Goal: Information Seeking & Learning: Check status

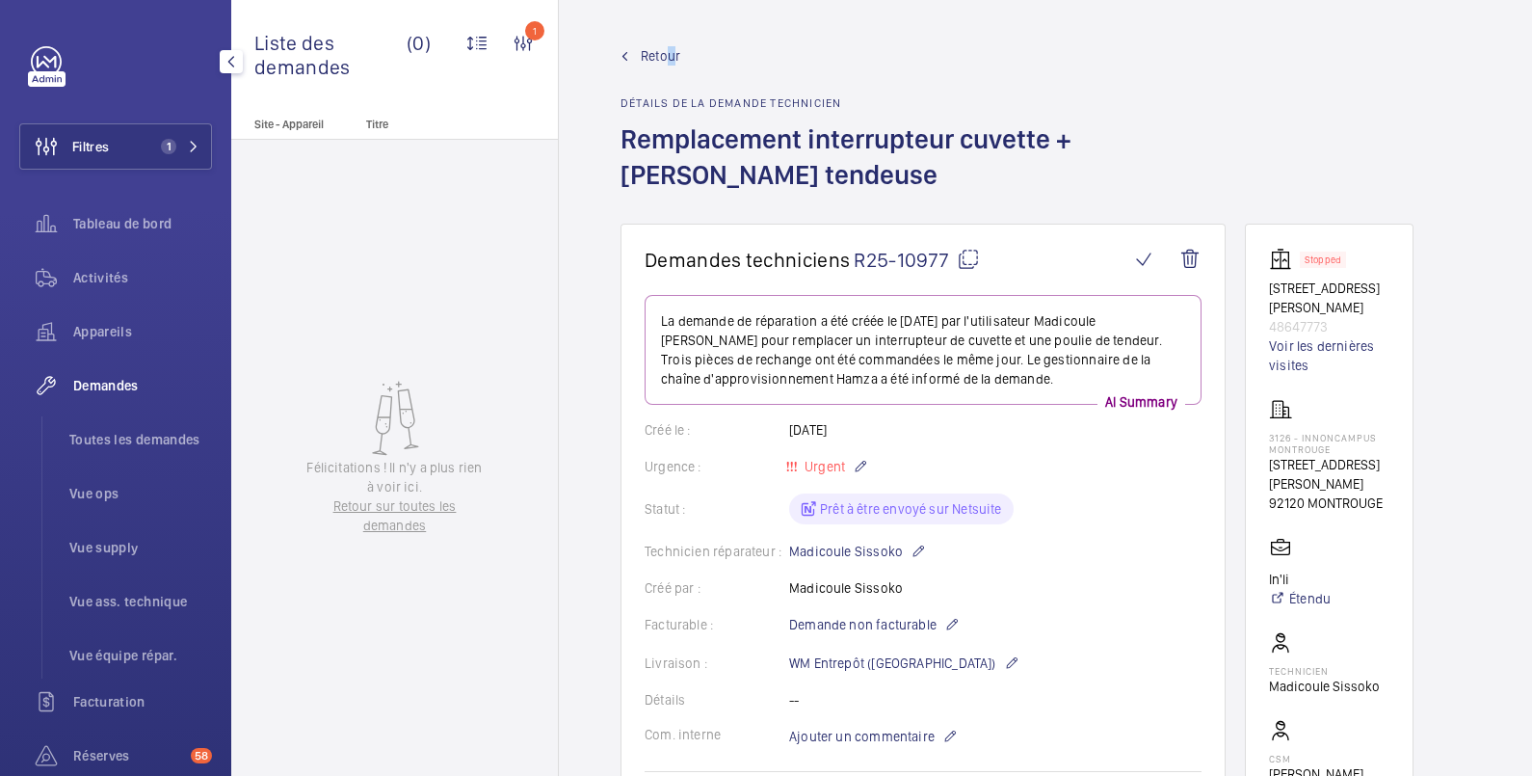
click at [673, 48] on span "Retour" at bounding box center [661, 55] width 40 height 19
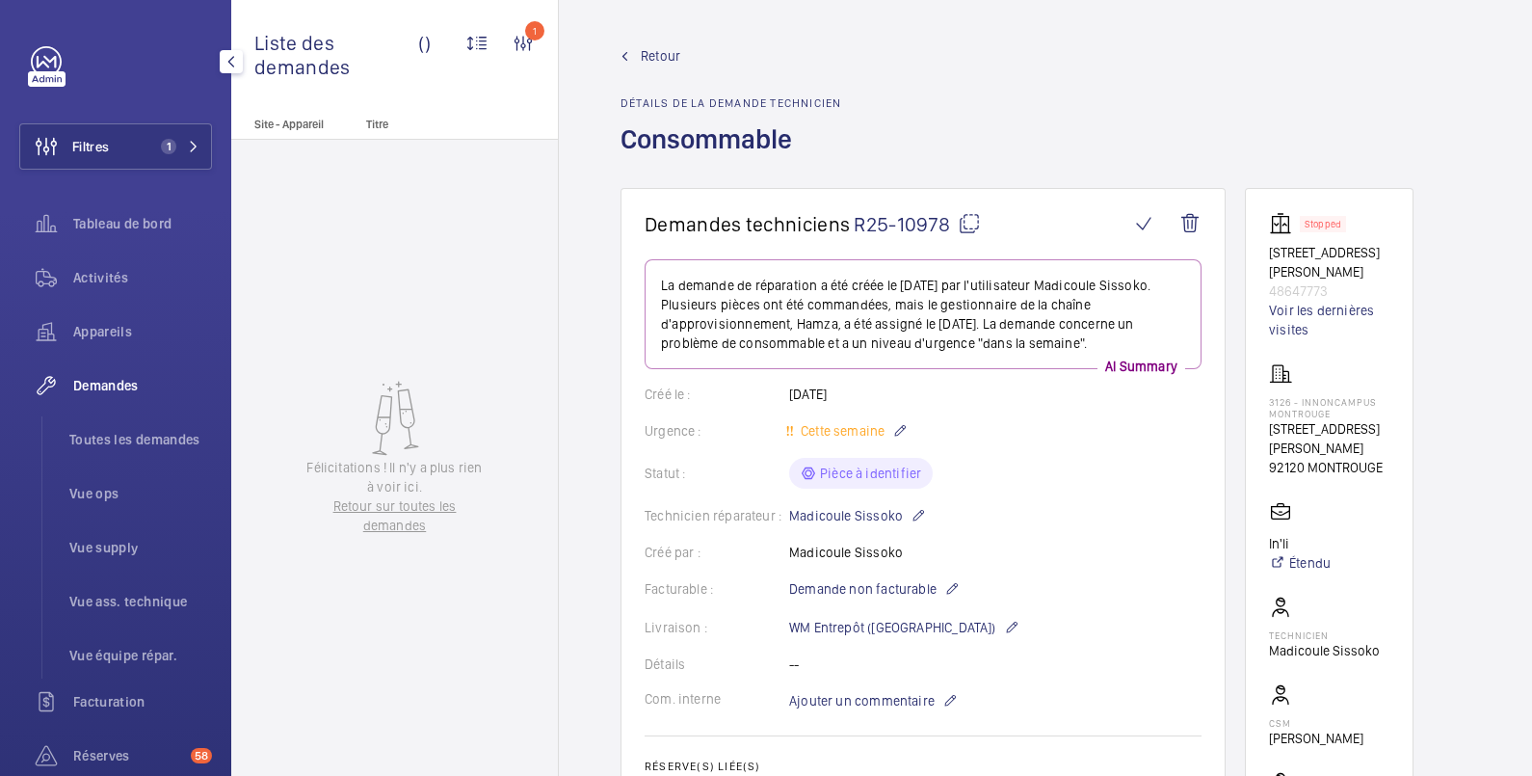
click at [108, 386] on span "Demandes" at bounding box center [142, 385] width 139 height 19
click at [107, 133] on span "Filtres" at bounding box center [64, 146] width 89 height 46
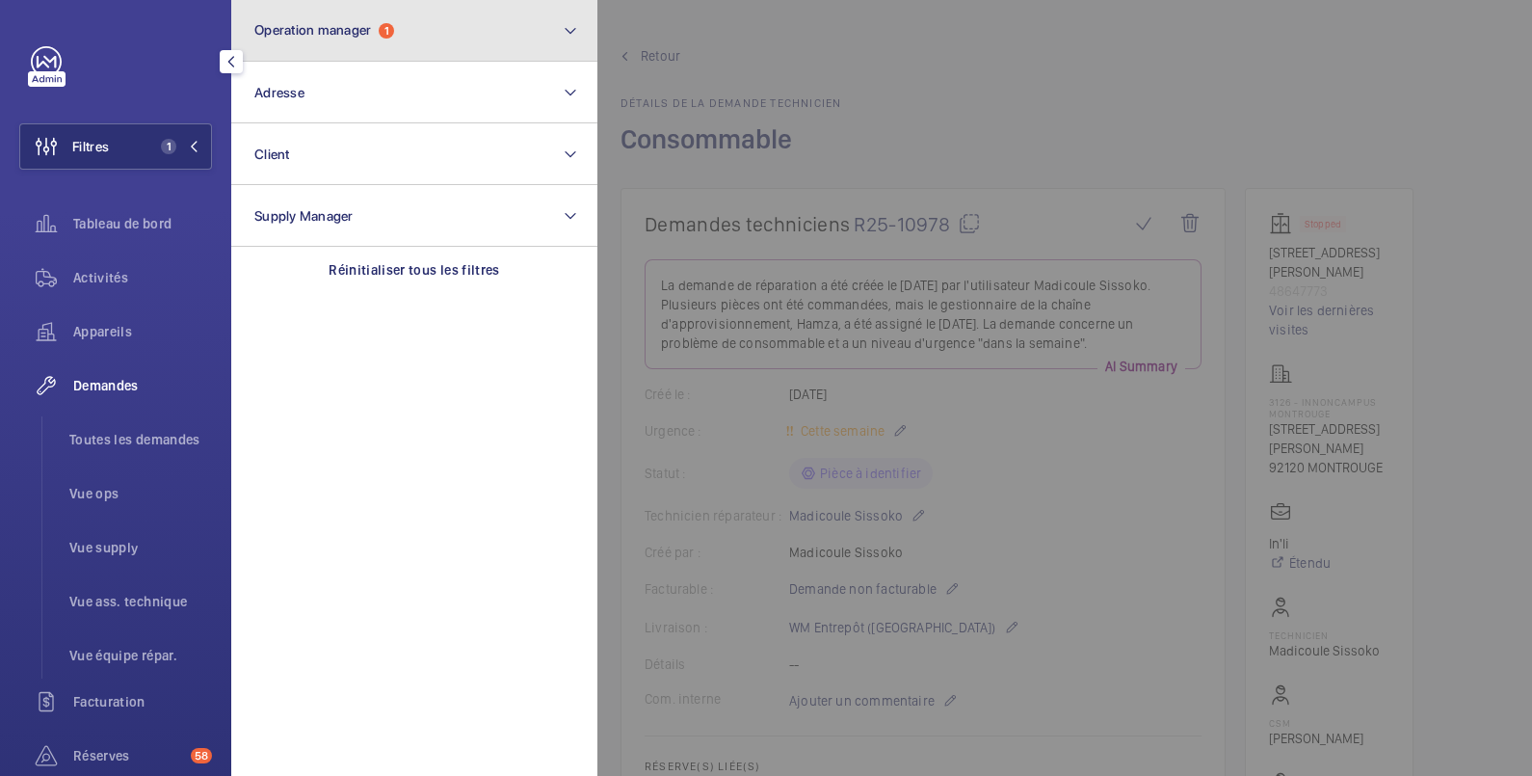
click at [353, 12] on button "Operation manager 1" at bounding box center [414, 31] width 366 height 62
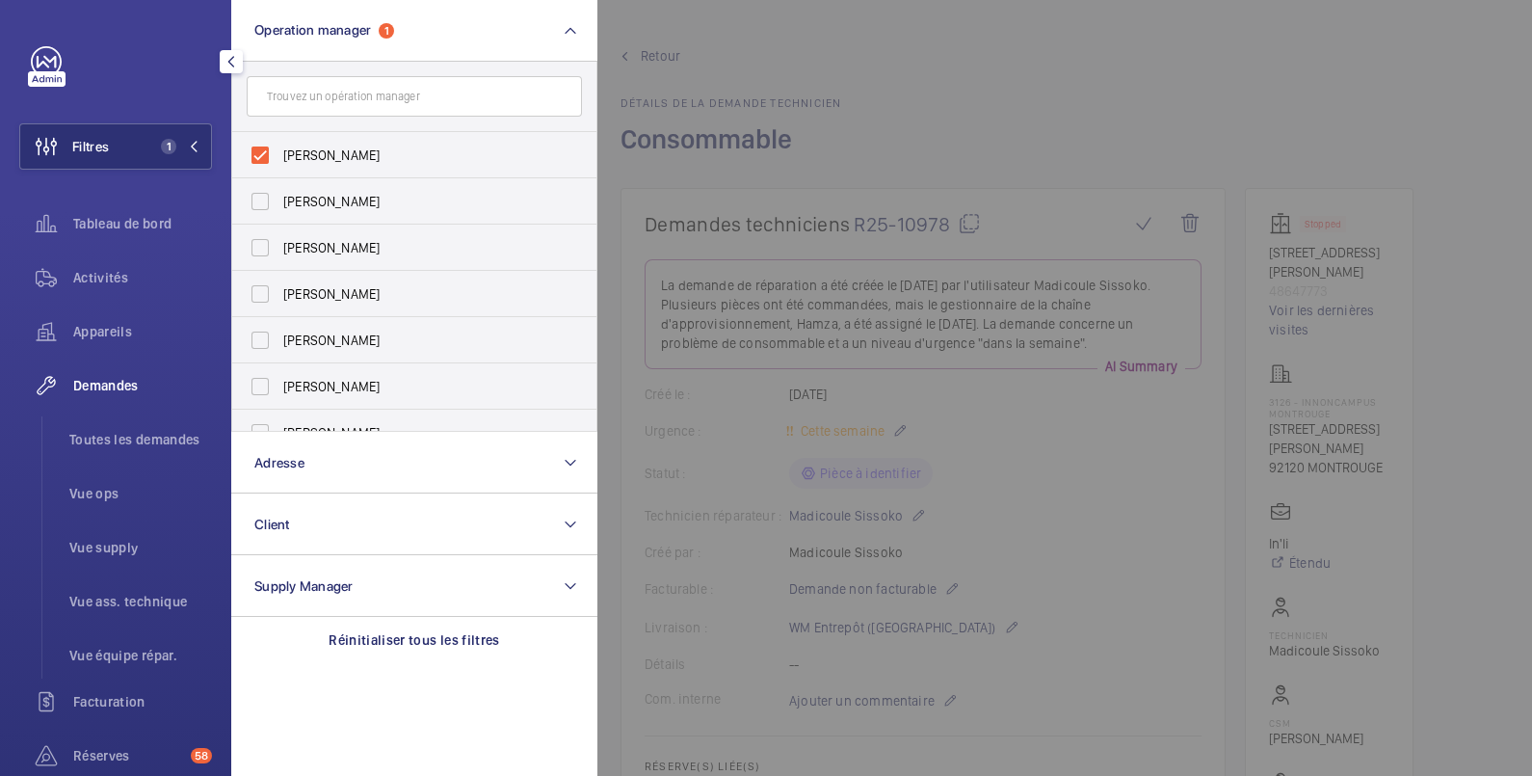
click at [804, 28] on div at bounding box center [1364, 388] width 1532 height 776
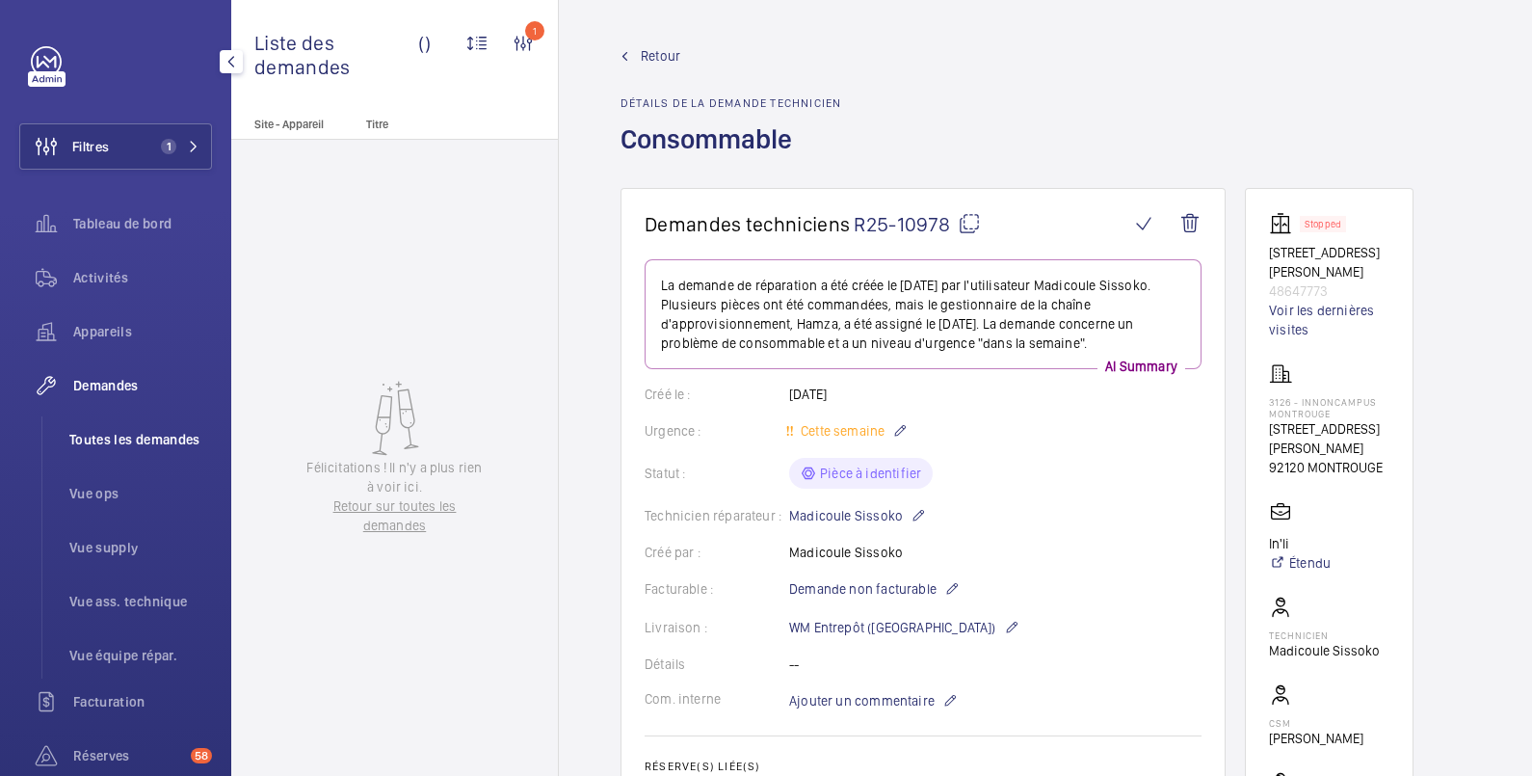
click at [157, 438] on span "Toutes les demandes" at bounding box center [140, 439] width 143 height 19
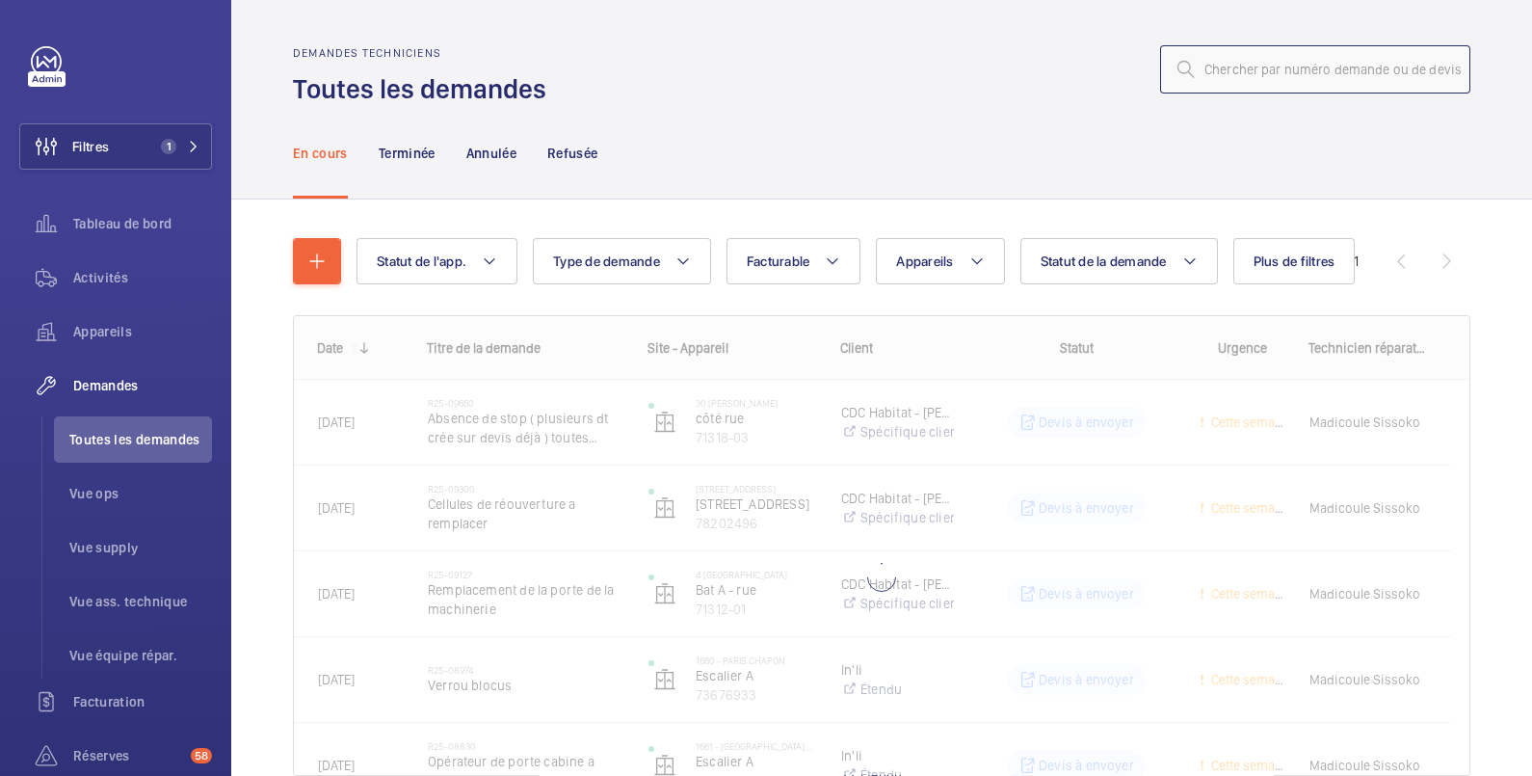
click at [1224, 67] on input "text" at bounding box center [1315, 69] width 310 height 48
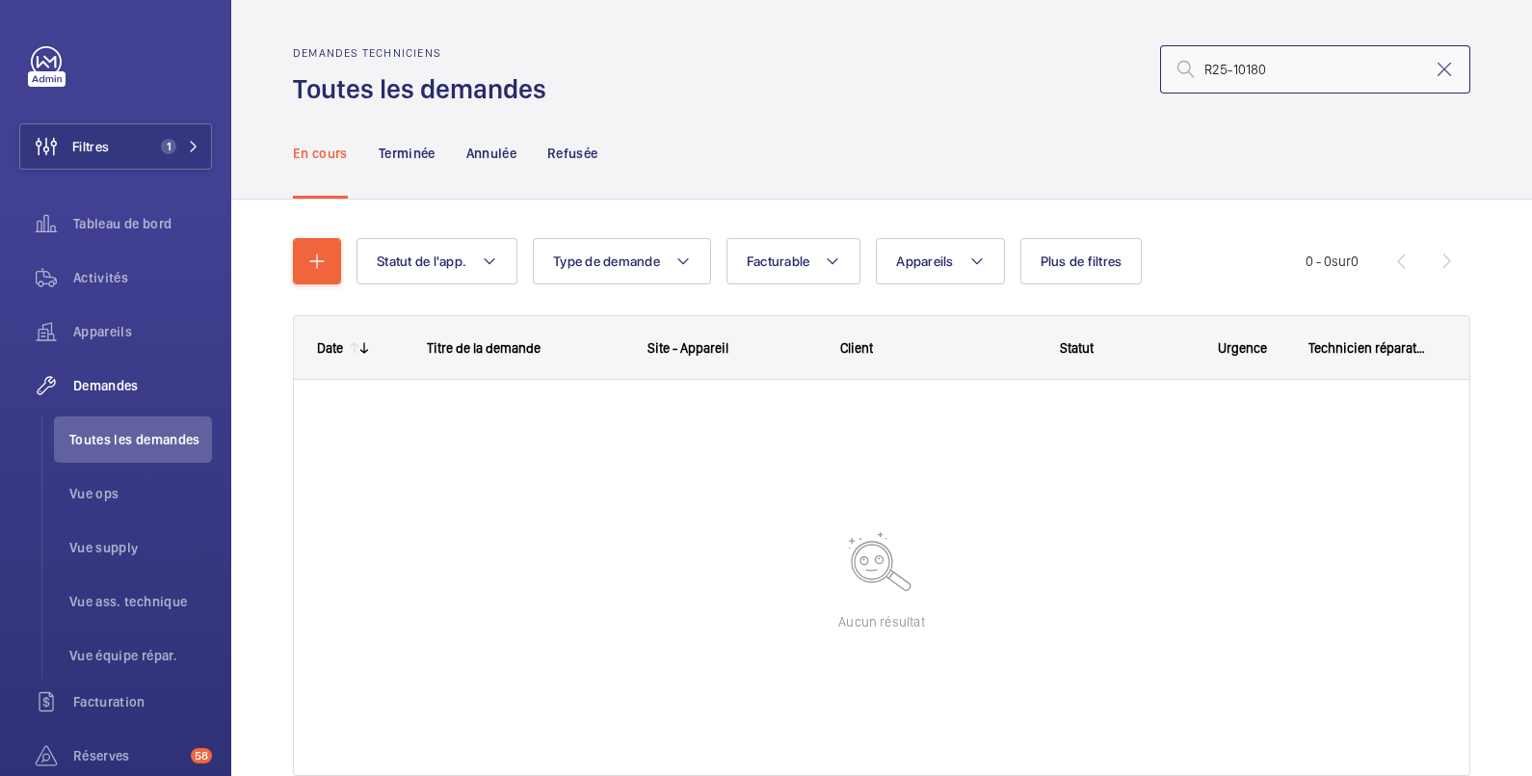
type input "R25-10180"
click at [1282, 72] on input "R25-10180" at bounding box center [1315, 69] width 310 height 48
drag, startPoint x: 1272, startPoint y: 67, endPoint x: 1170, endPoint y: 66, distance: 102.2
click at [1170, 66] on div "R25-10180" at bounding box center [1315, 69] width 310 height 48
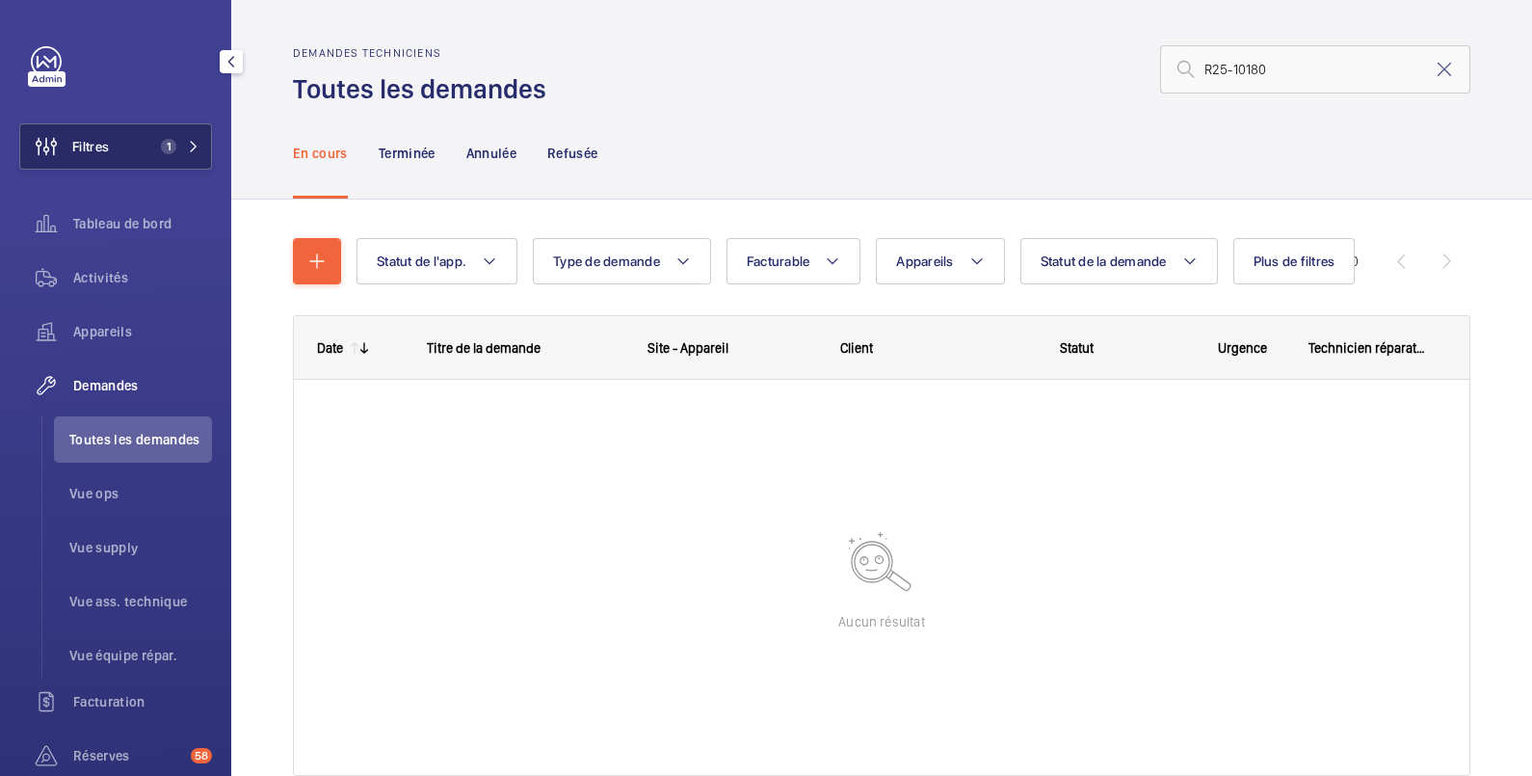
click at [102, 146] on span "Filtres" at bounding box center [90, 146] width 37 height 19
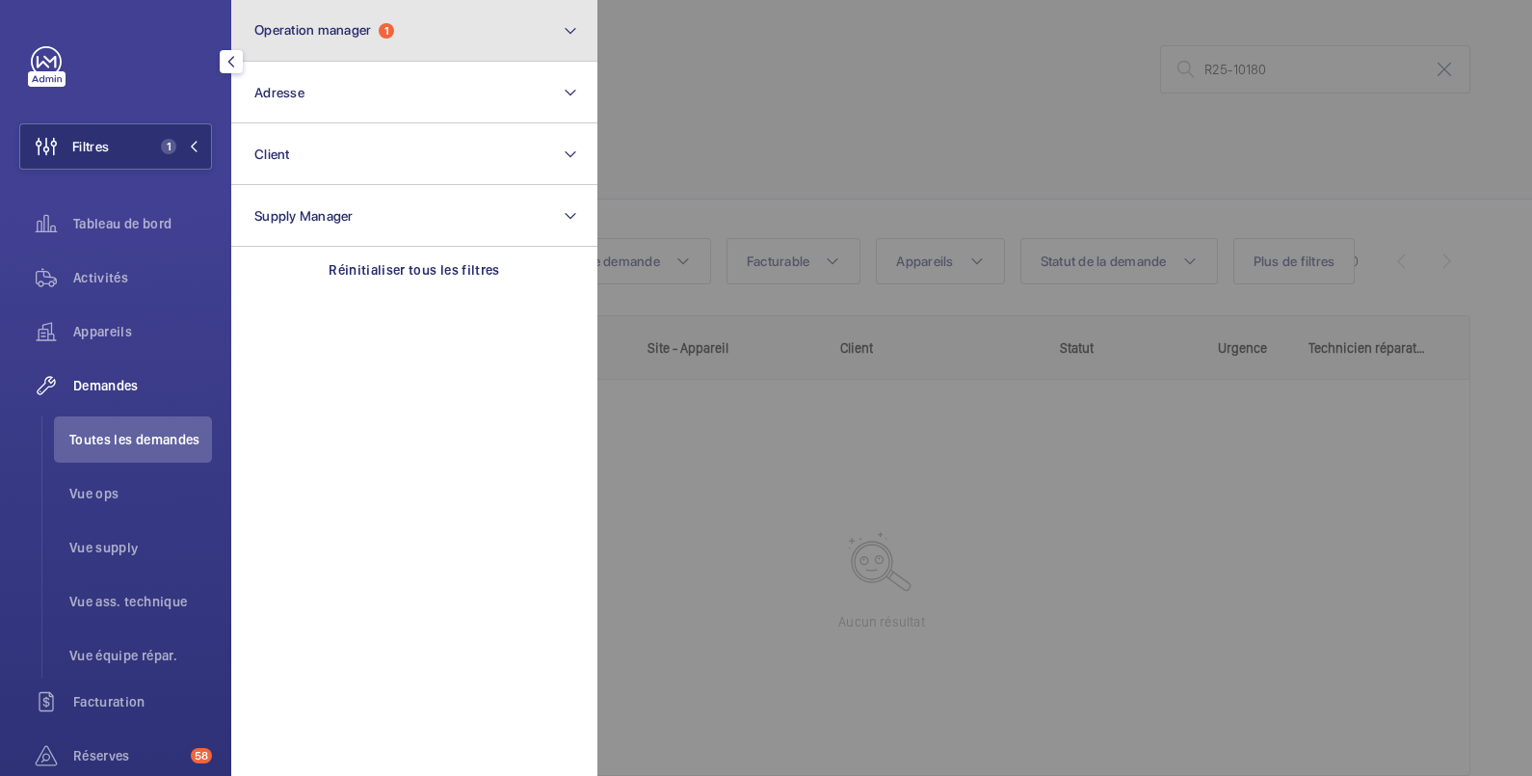
click at [404, 27] on button "Operation manager 1" at bounding box center [414, 31] width 366 height 62
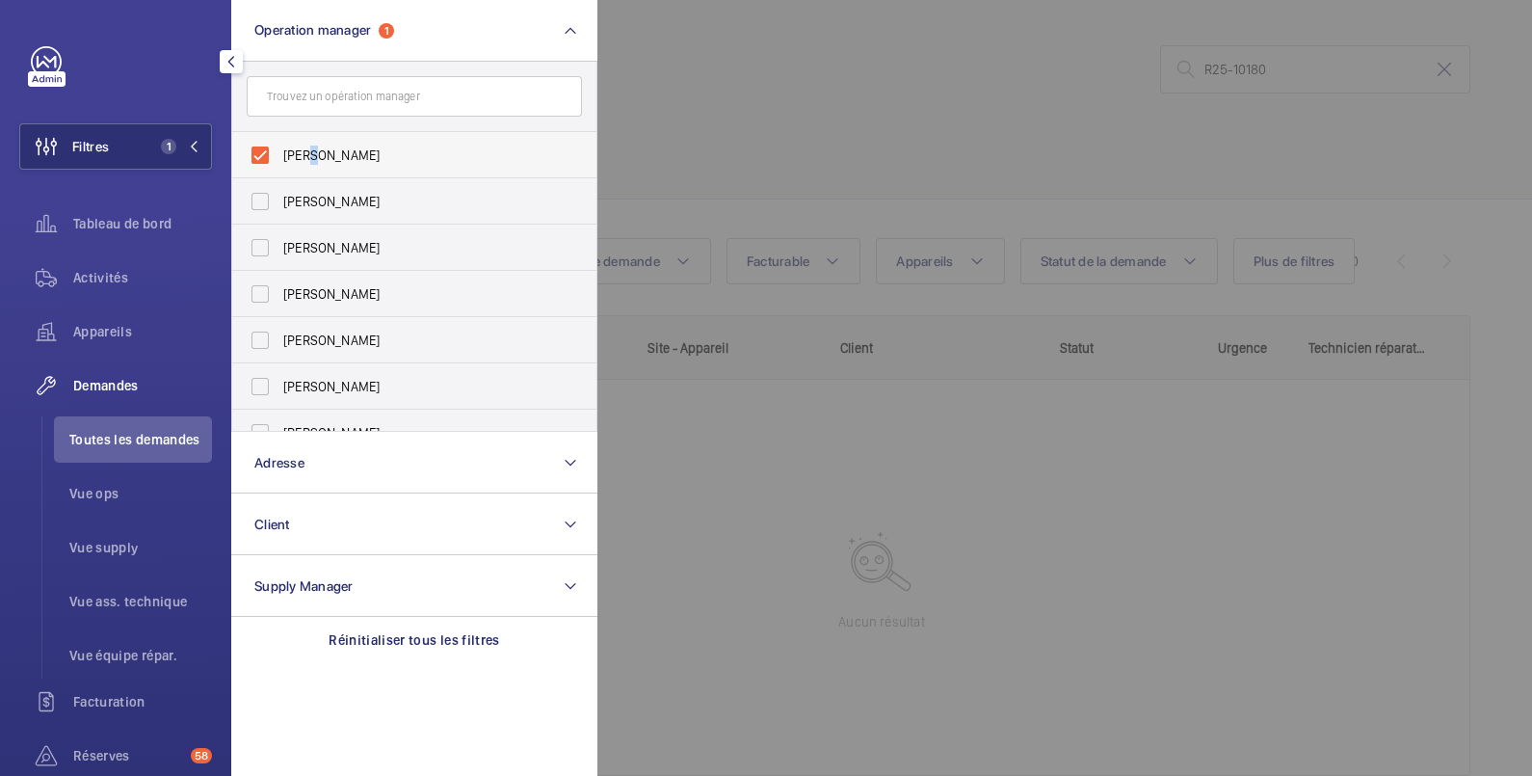
click at [308, 154] on span "[PERSON_NAME]" at bounding box center [415, 155] width 265 height 19
drag, startPoint x: 306, startPoint y: 153, endPoint x: 260, endPoint y: 151, distance: 45.3
click at [260, 151] on label "[PERSON_NAME]" at bounding box center [399, 155] width 335 height 46
click at [260, 151] on input "[PERSON_NAME]" at bounding box center [260, 155] width 39 height 39
checkbox input "false"
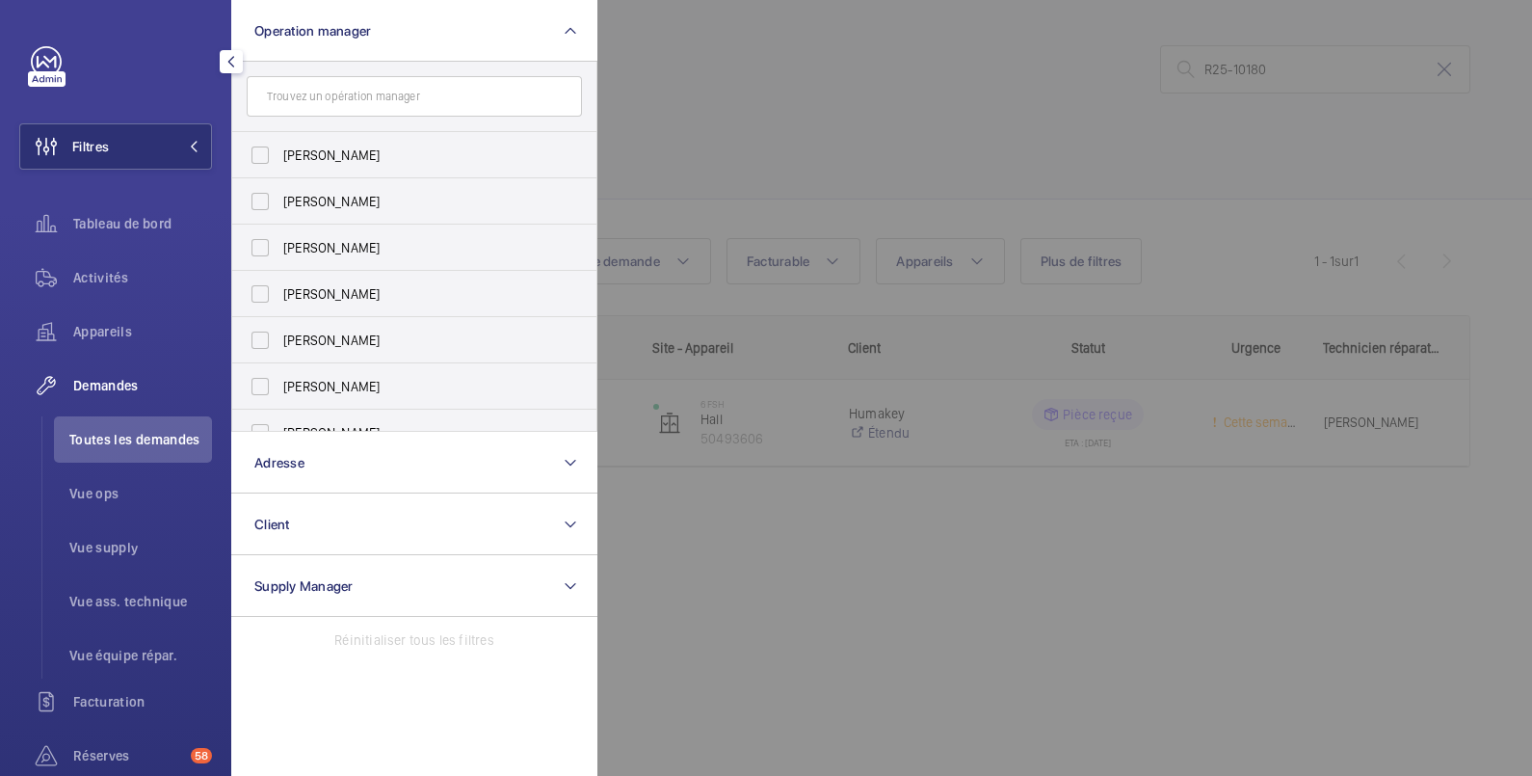
click at [739, 70] on div at bounding box center [1364, 388] width 1532 height 776
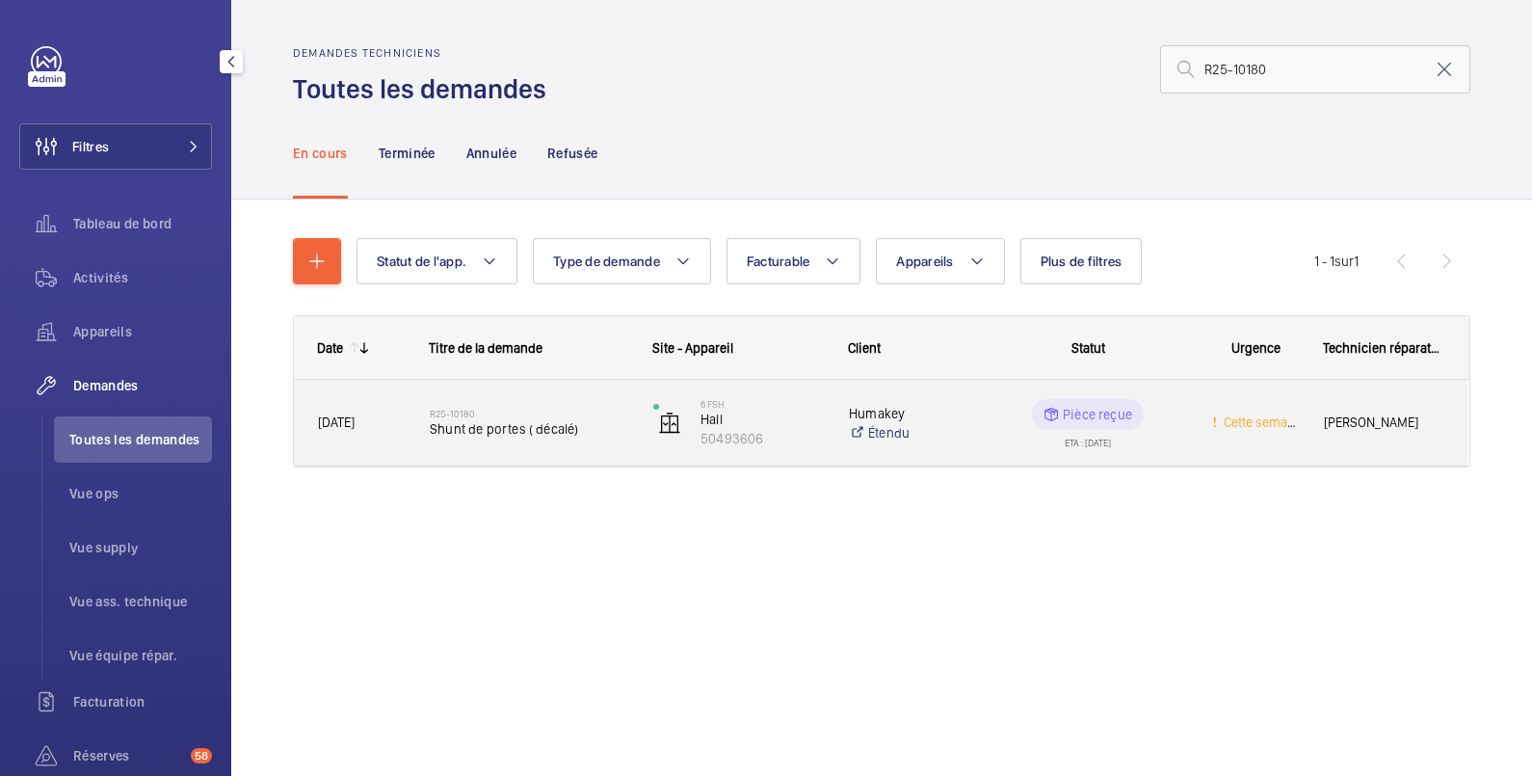
click at [1149, 412] on wm-front-pills-cell "Pièce reçue ETA : 14/08/2025" at bounding box center [1088, 423] width 199 height 48
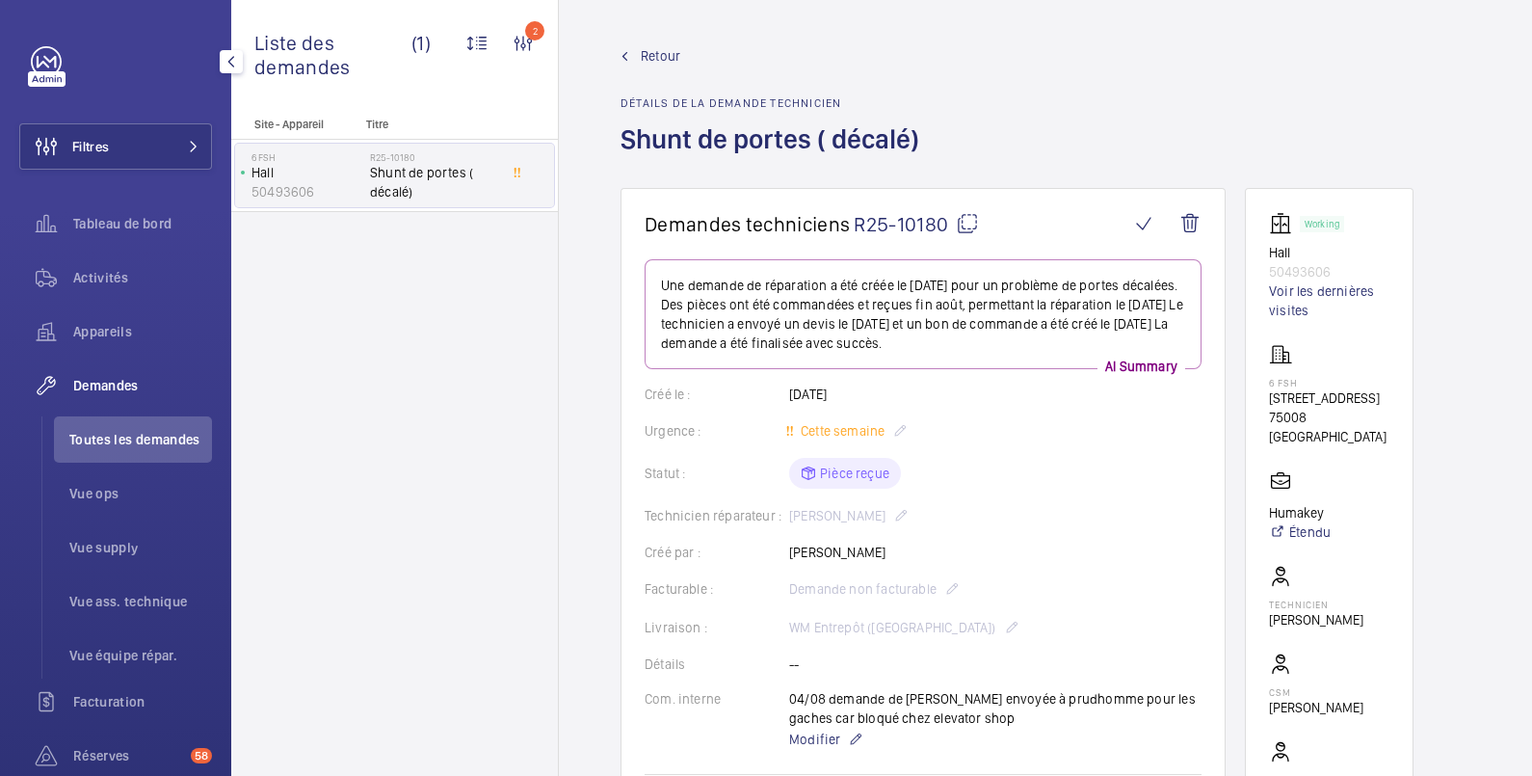
click at [671, 58] on span "Retour" at bounding box center [661, 55] width 40 height 19
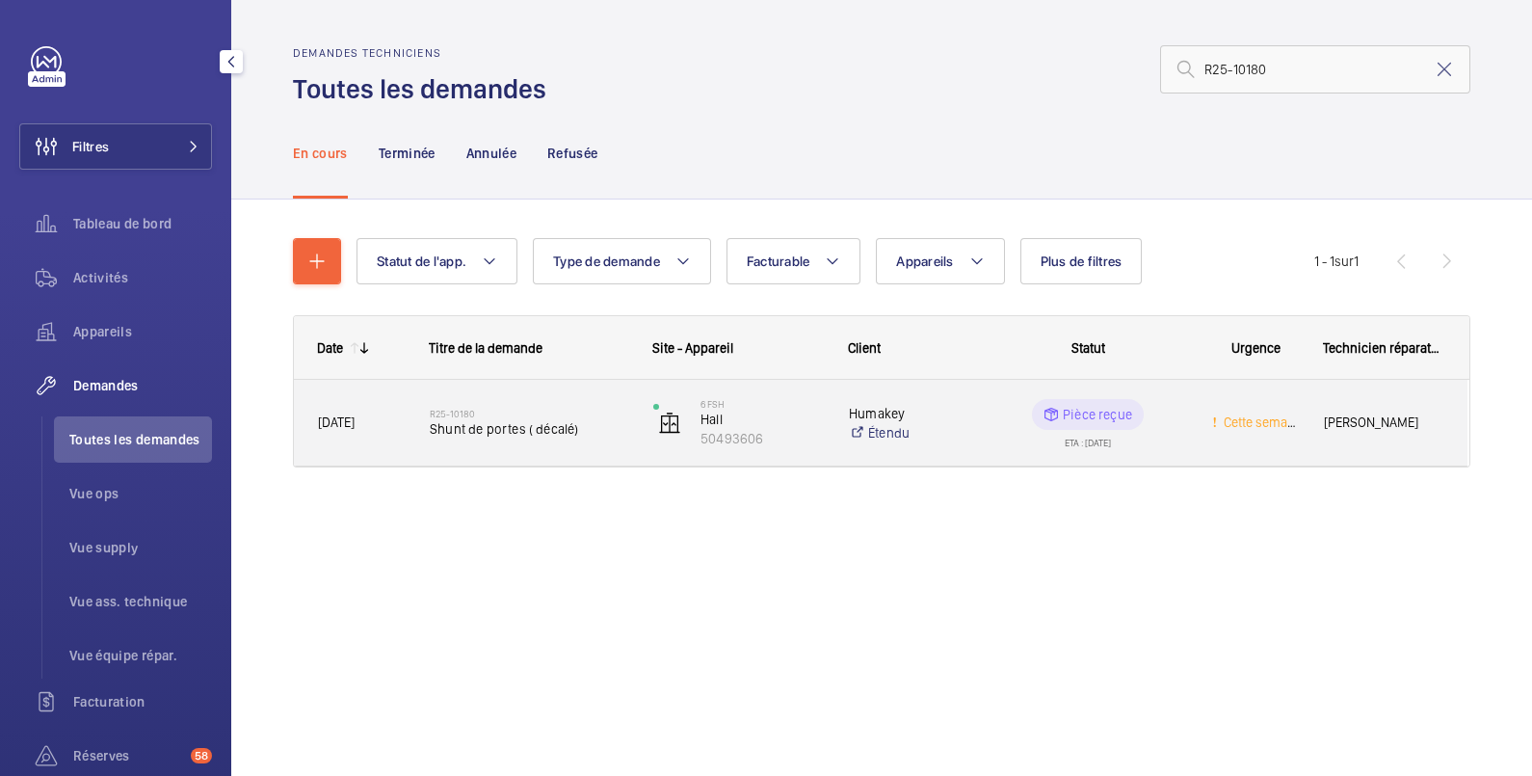
click at [1180, 415] on wm-front-pills-cell "Pièce reçue ETA : 14/08/2025" at bounding box center [1088, 423] width 199 height 48
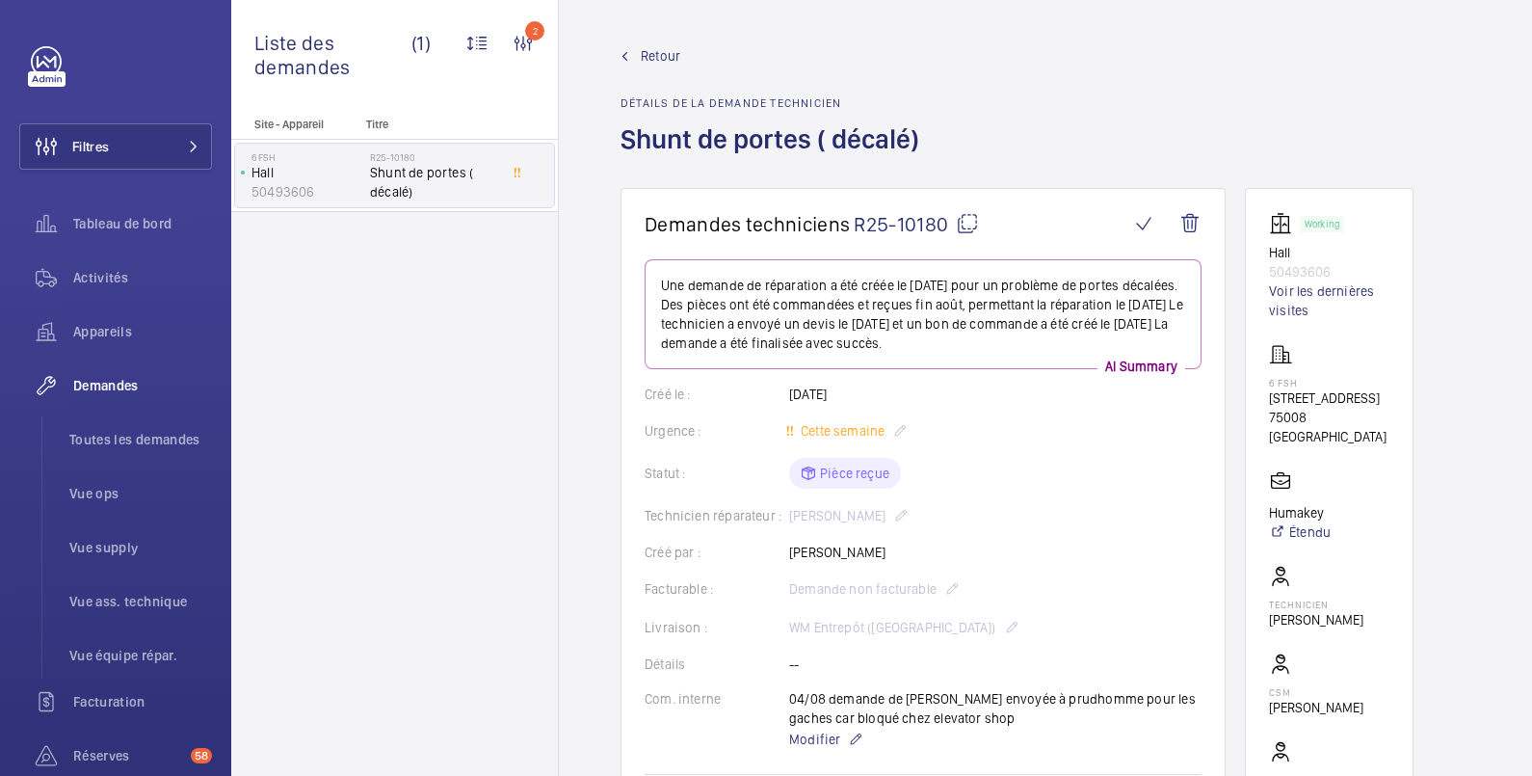
click at [665, 48] on span "Retour" at bounding box center [661, 55] width 40 height 19
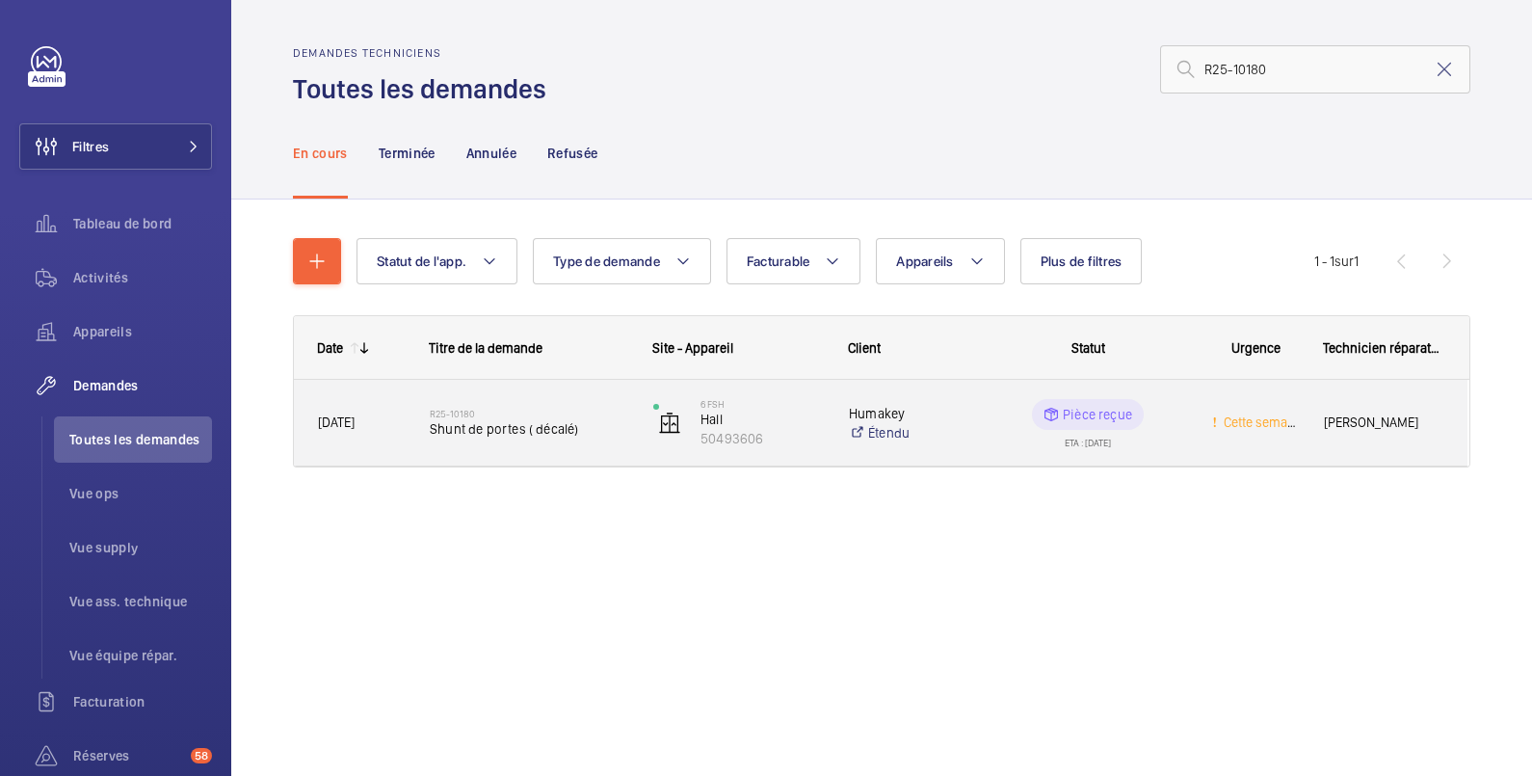
click at [1108, 404] on div "Pièce reçue" at bounding box center [1088, 414] width 112 height 31
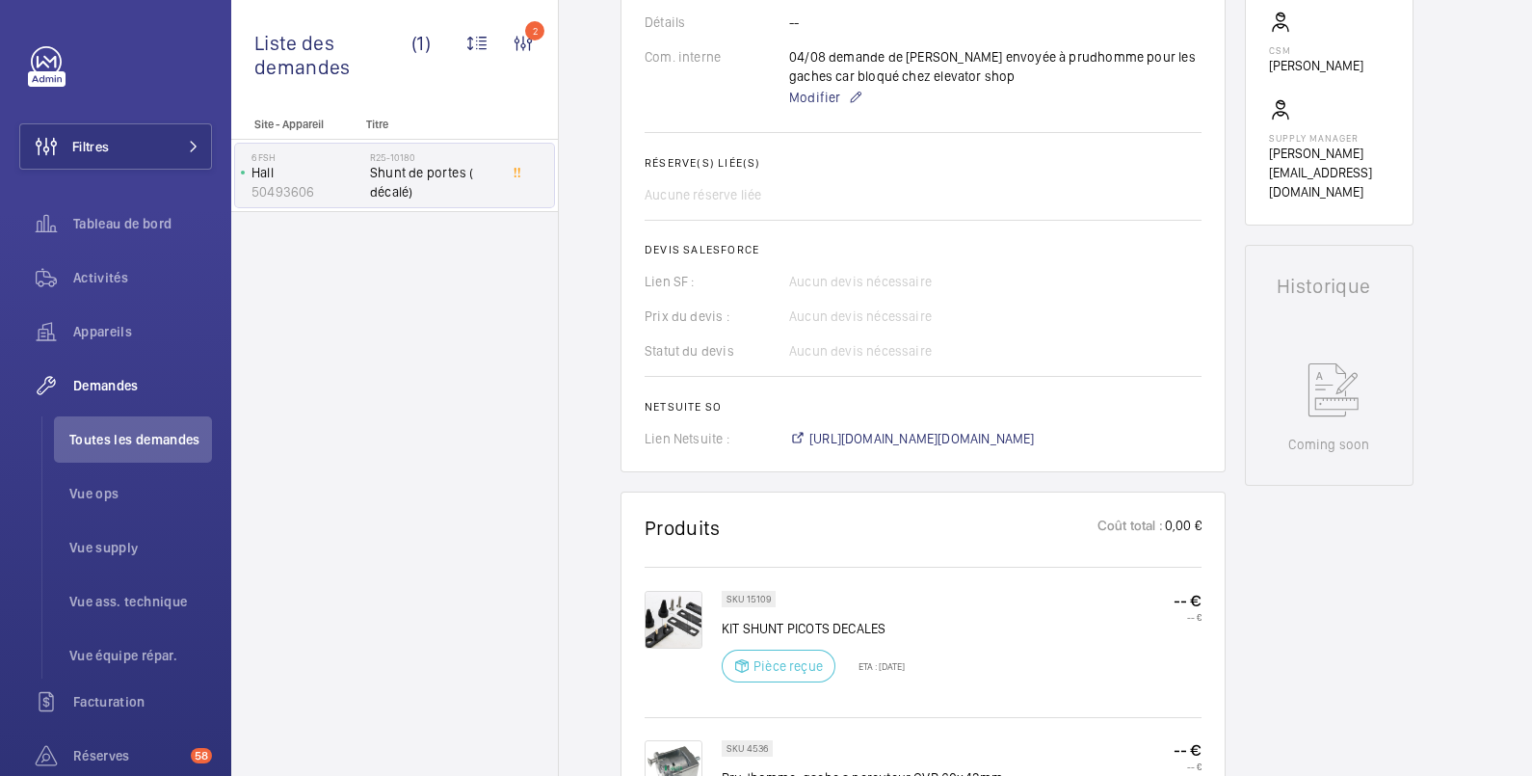
scroll to position [963, 0]
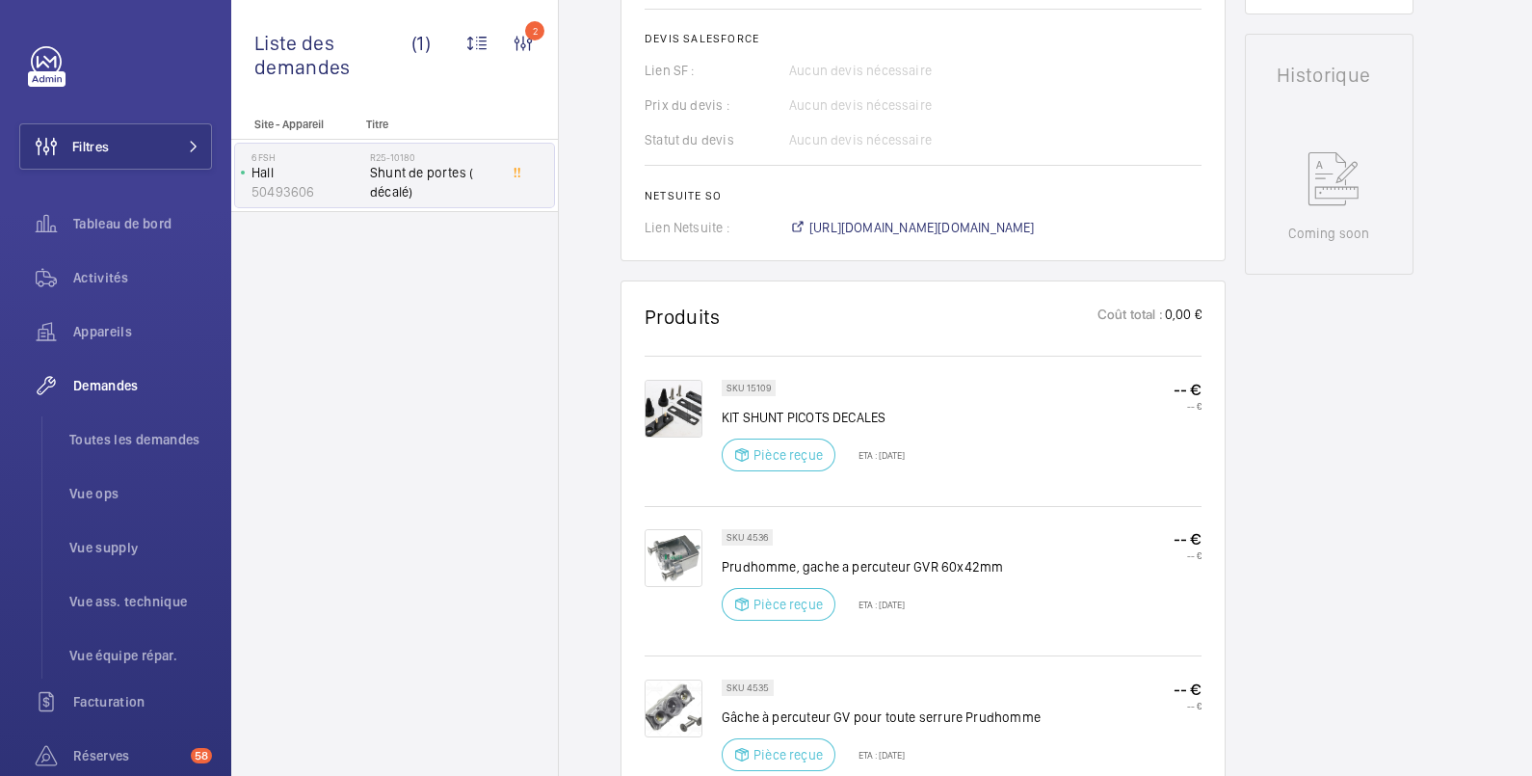
scroll to position [963, 0]
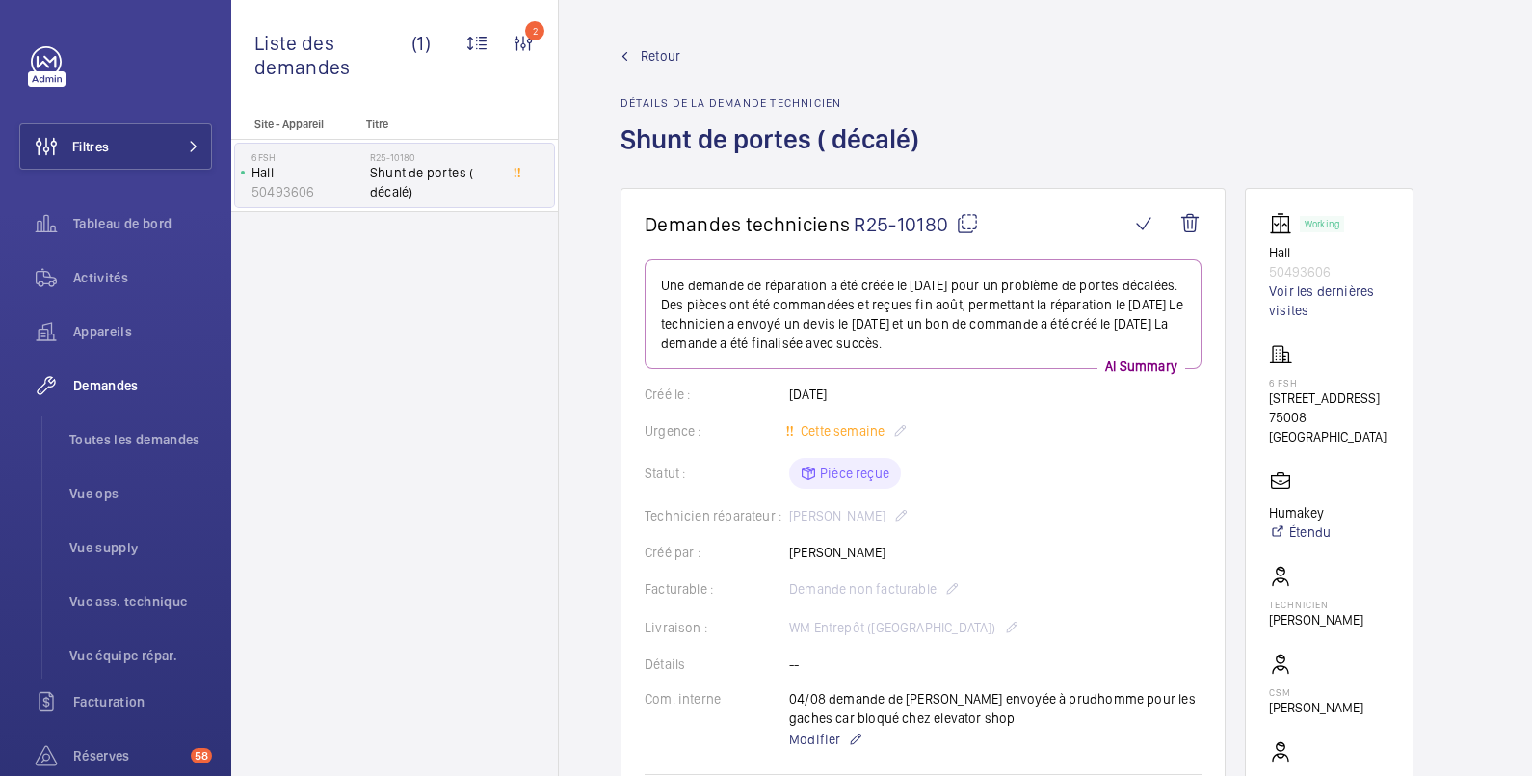
click at [655, 53] on span "Retour" at bounding box center [661, 55] width 40 height 19
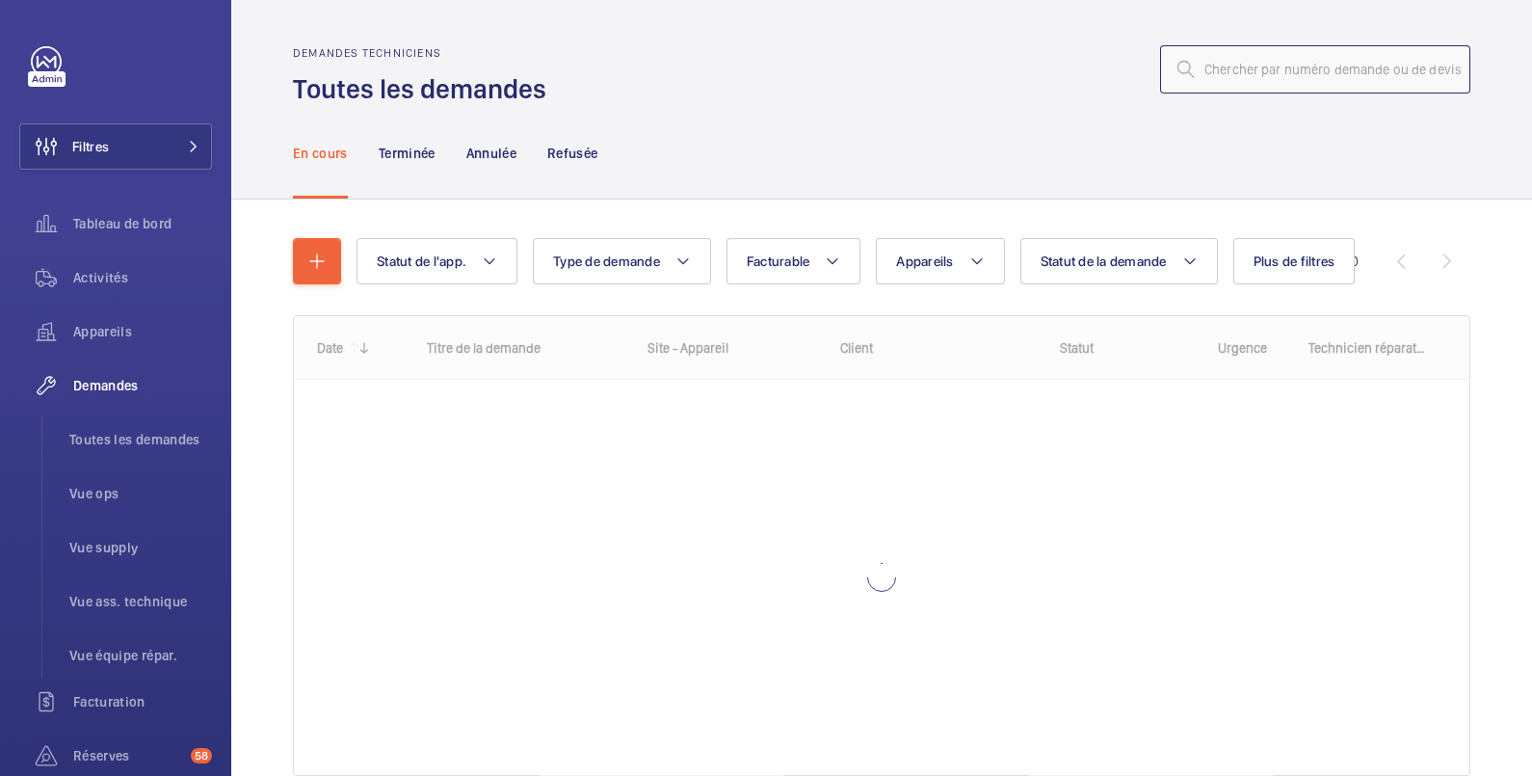
click at [1241, 66] on input "text" at bounding box center [1315, 69] width 310 height 48
